Goal: Task Accomplishment & Management: Manage account settings

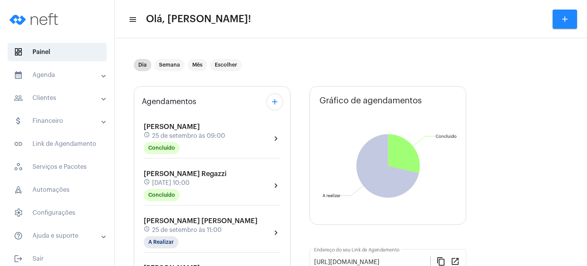
click at [187, 185] on span "[DATE] 10:00" at bounding box center [170, 182] width 37 height 7
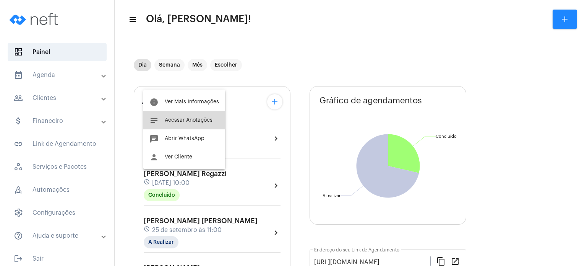
click at [182, 123] on button "notes Acessar Anotações" at bounding box center [184, 120] width 82 height 18
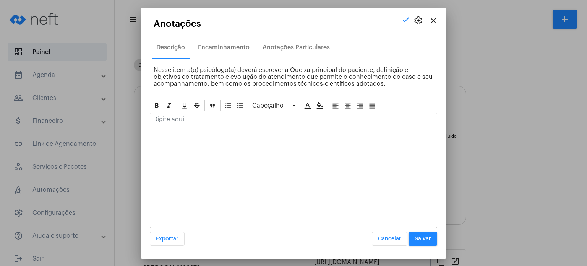
click at [182, 123] on div at bounding box center [293, 121] width 287 height 17
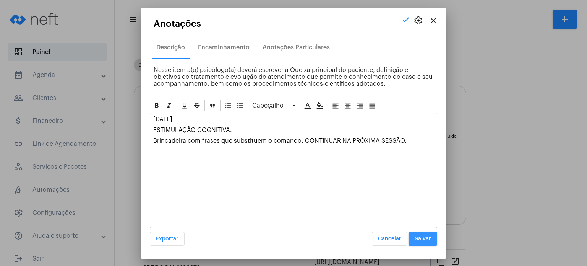
click at [421, 236] on span "Salvar" at bounding box center [423, 238] width 16 height 5
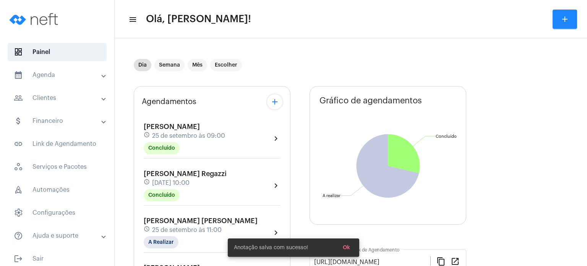
click at [195, 220] on span "[PERSON_NAME] [PERSON_NAME]" at bounding box center [201, 220] width 114 height 7
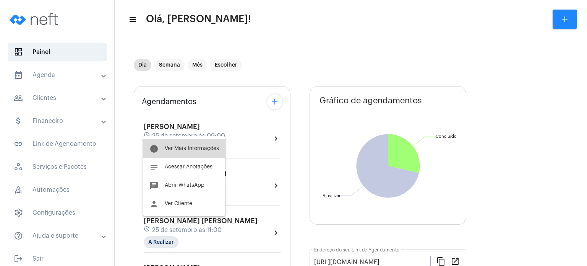
click at [209, 145] on button "info Ver Mais Informações" at bounding box center [184, 148] width 82 height 18
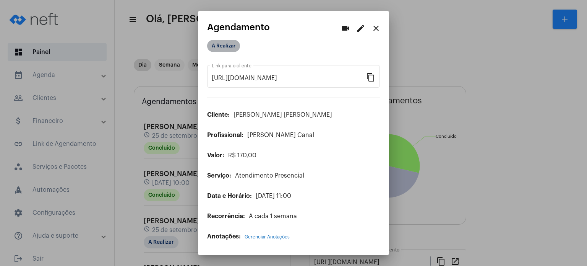
click at [232, 42] on mat-chip "A Realizar" at bounding box center [223, 46] width 33 height 12
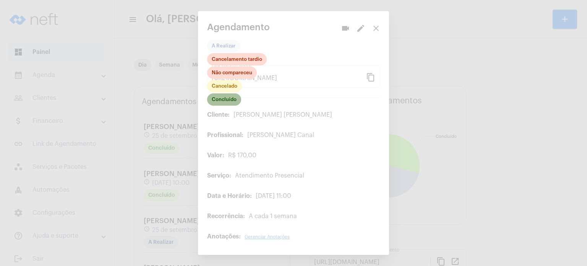
click at [225, 99] on mat-chip "Concluído" at bounding box center [224, 99] width 34 height 12
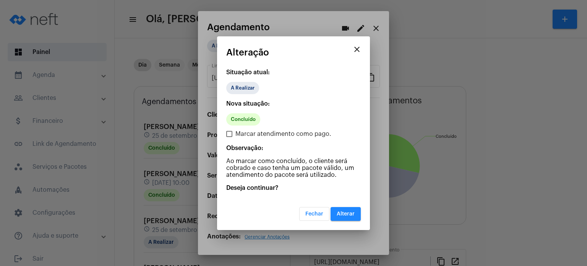
click at [350, 220] on mat-dialog-container "close Alteração Situação atual: A Realizar Nova situação: Concluído Marcar aten…" at bounding box center [293, 132] width 153 height 193
click at [348, 214] on span "Alterar" at bounding box center [346, 213] width 18 height 5
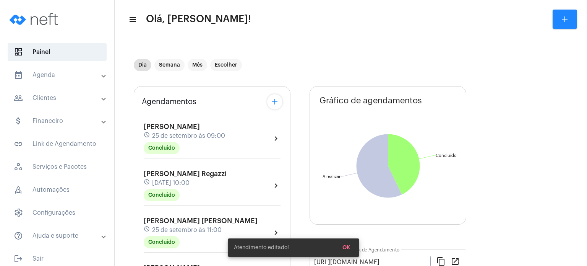
click at [140, 199] on div "Agendamentos add [PERSON_NAME] schedule [DATE] 09:00 Concluído chevron_right [P…" at bounding box center [212, 268] width 157 height 364
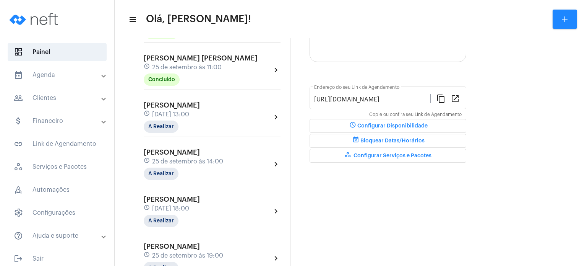
scroll to position [168, 0]
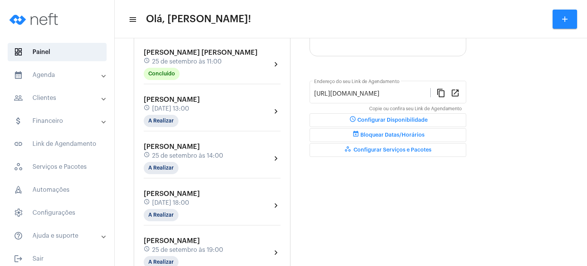
click at [190, 65] on span "25 de setembro às 11:00" at bounding box center [187, 61] width 70 height 7
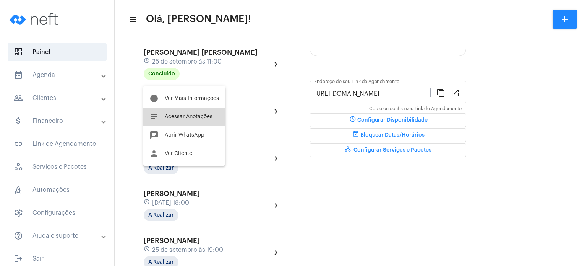
click at [185, 112] on button "notes Acessar Anotações" at bounding box center [184, 116] width 82 height 18
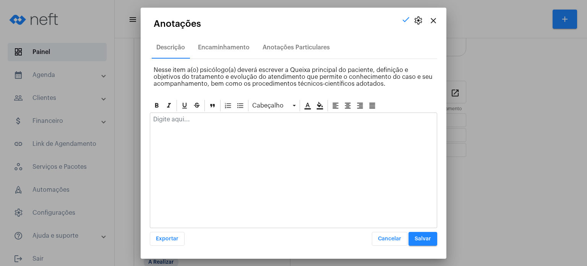
click at [193, 113] on div at bounding box center [293, 121] width 287 height 17
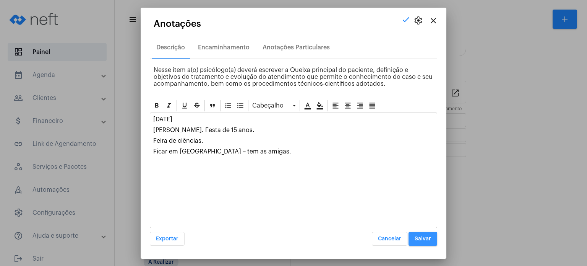
click at [417, 236] on span "Salvar" at bounding box center [423, 238] width 16 height 5
